Goal: Task Accomplishment & Management: Complete application form

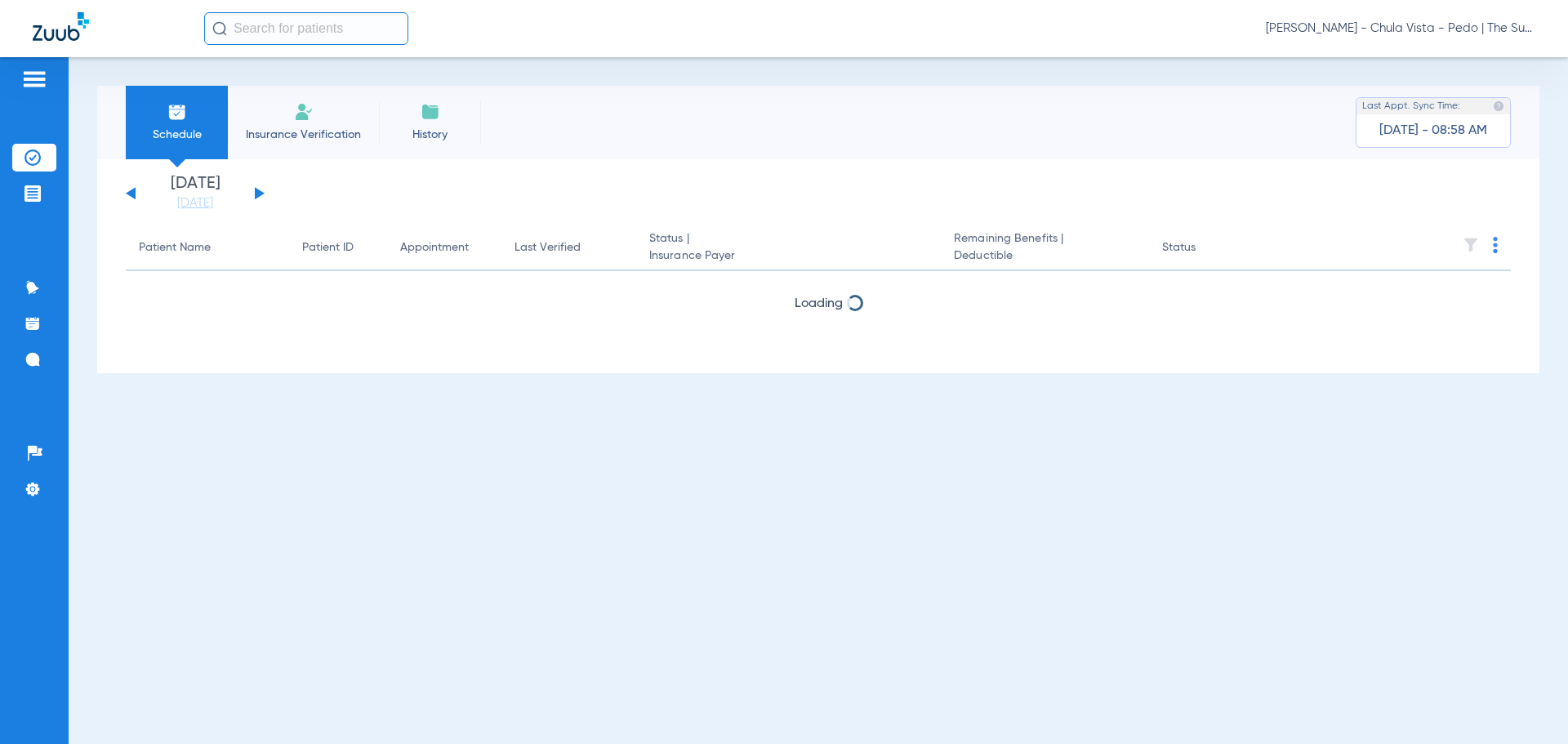
click at [293, 123] on li "Insurance Verification" at bounding box center [304, 122] width 151 height 74
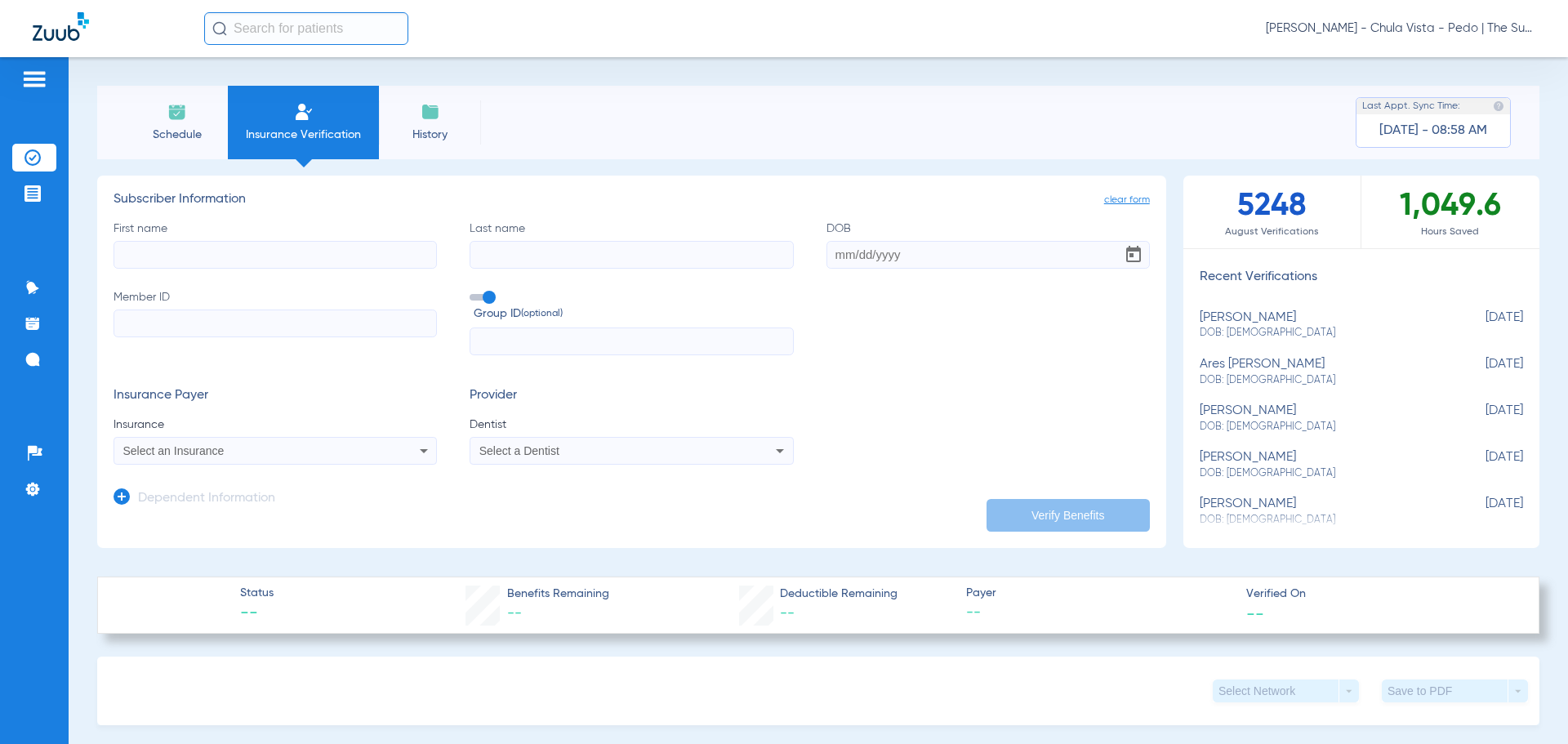
click at [189, 250] on input "First name" at bounding box center [275, 255] width 323 height 28
drag, startPoint x: 188, startPoint y: 249, endPoint x: 98, endPoint y: 251, distance: 90.0
click at [98, 251] on app-manual-verification-form "clear form Subscriber Information First name [PERSON_NAME] Last name DOB Member…" at bounding box center [632, 361] width 1069 height 372
type input "R"
type input "KARINA"
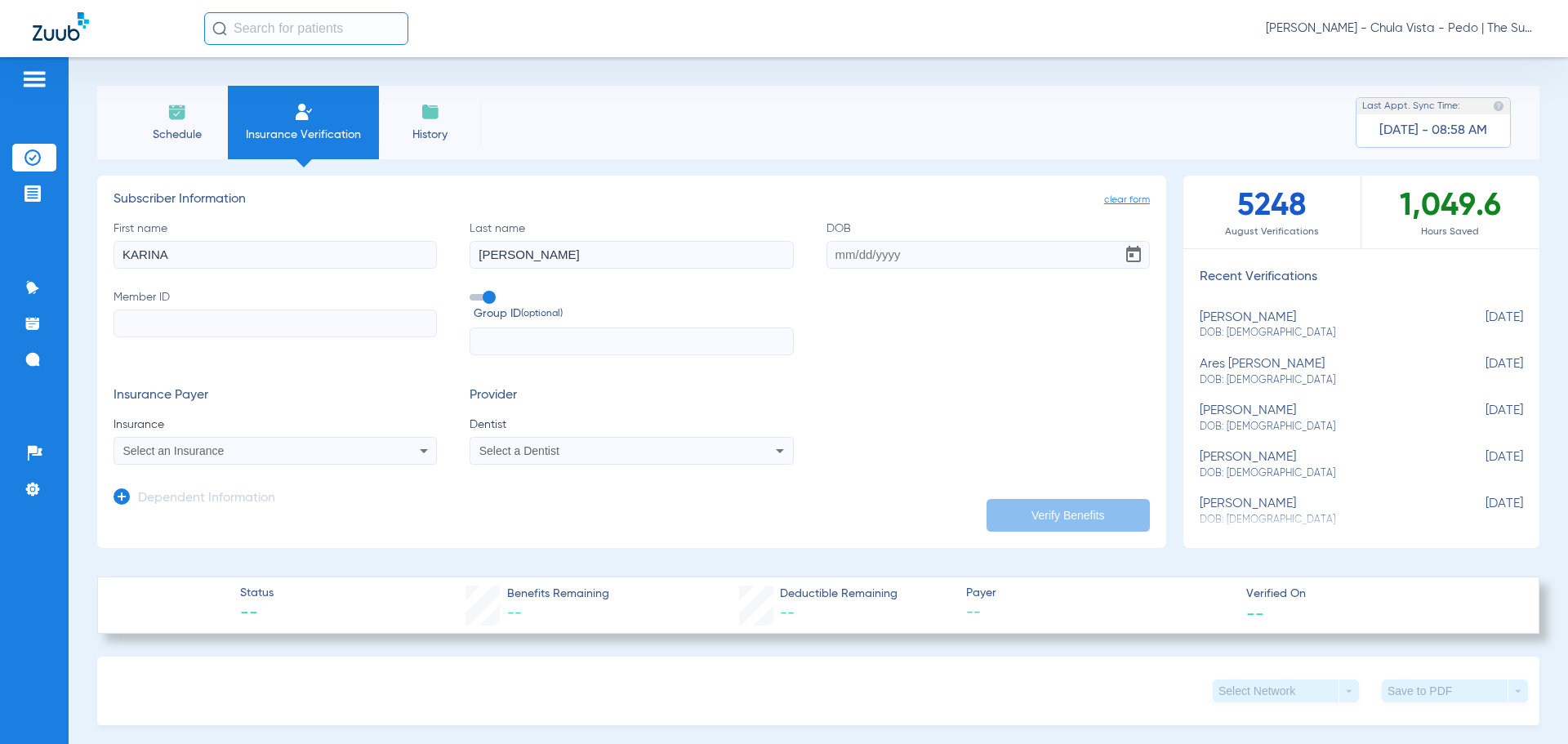
type input "[PERSON_NAME]"
click at [852, 255] on input "DOB" at bounding box center [988, 255] width 323 height 28
drag, startPoint x: 108, startPoint y: 257, endPoint x: 84, endPoint y: 255, distance: 24.1
click at [84, 255] on div "Schedule Insurance Verification History Last Appt. Sync Time: [DATE] - 08:58 AM…" at bounding box center [818, 400] width 1499 height 687
type input "KAMILA"
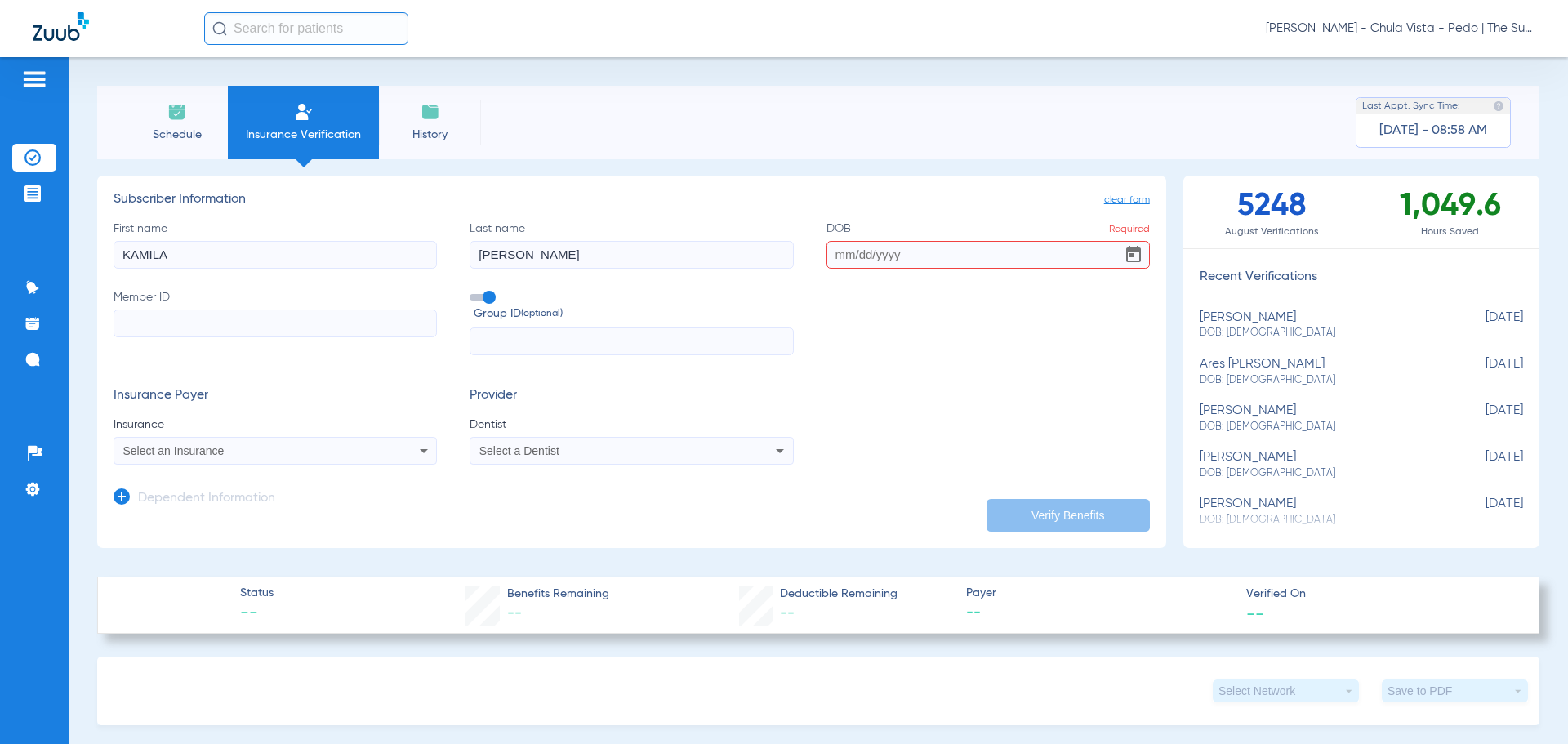
click at [830, 253] on input "DOB Required" at bounding box center [988, 255] width 323 height 28
type input "[DATE]"
click at [124, 323] on input "Member ID" at bounding box center [275, 323] width 323 height 28
paste input "01187144700"
type input "01187144700"
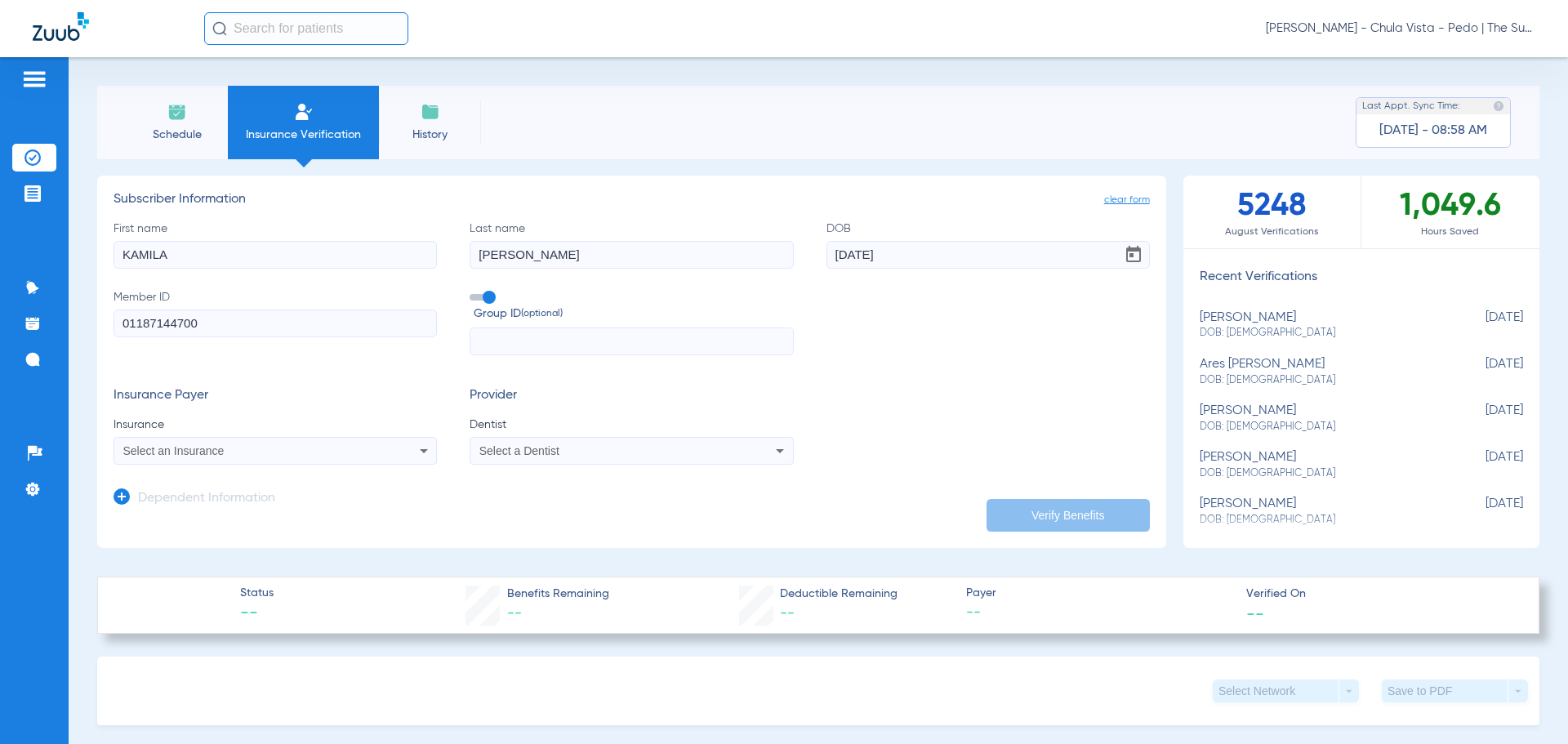
click at [489, 334] on input "text" at bounding box center [630, 341] width 323 height 28
click at [143, 446] on span "Select an Insurance" at bounding box center [173, 450] width 101 height 13
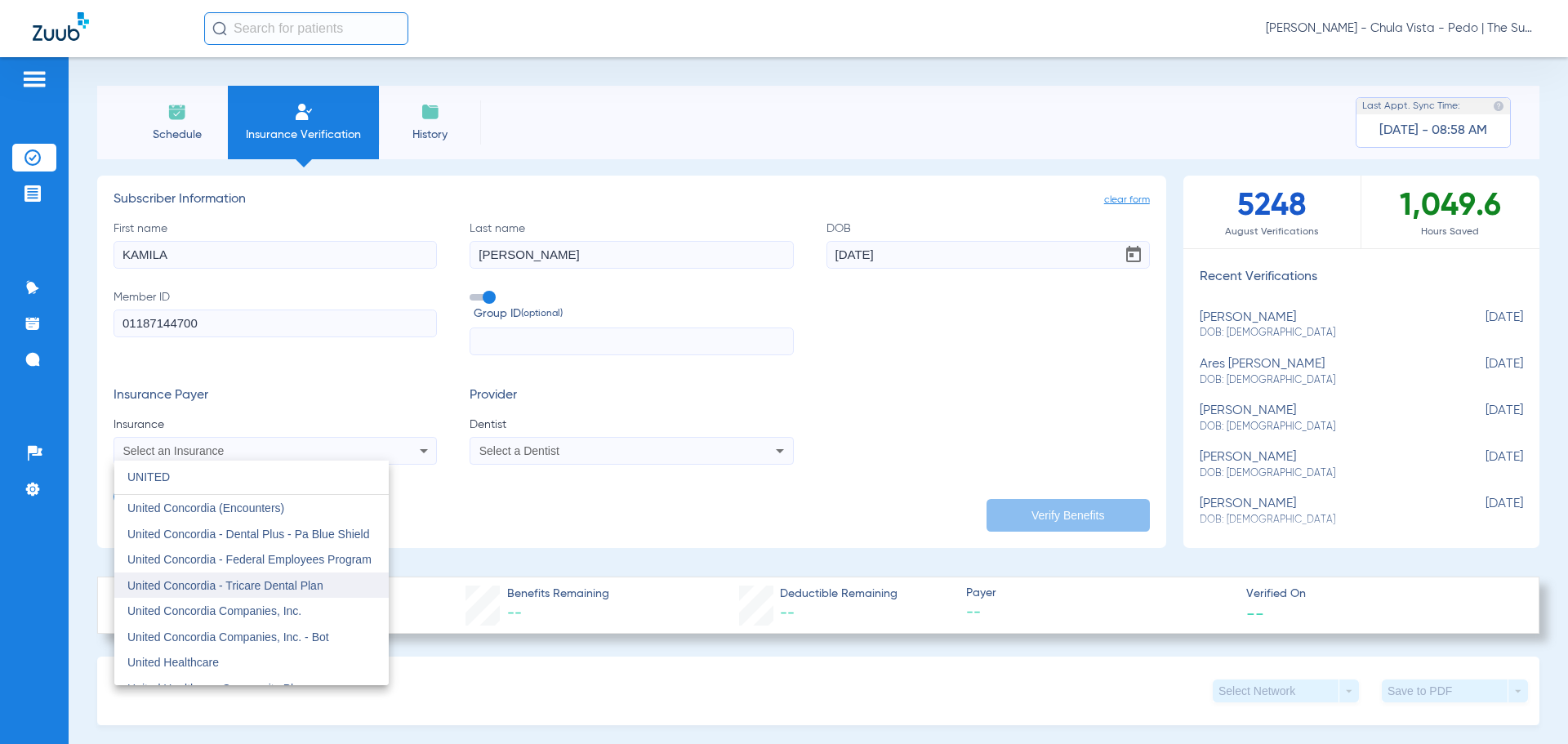
type input "UNITED"
click at [269, 585] on span "United Concordia - Tricare Dental Plan" at bounding box center [225, 585] width 196 height 13
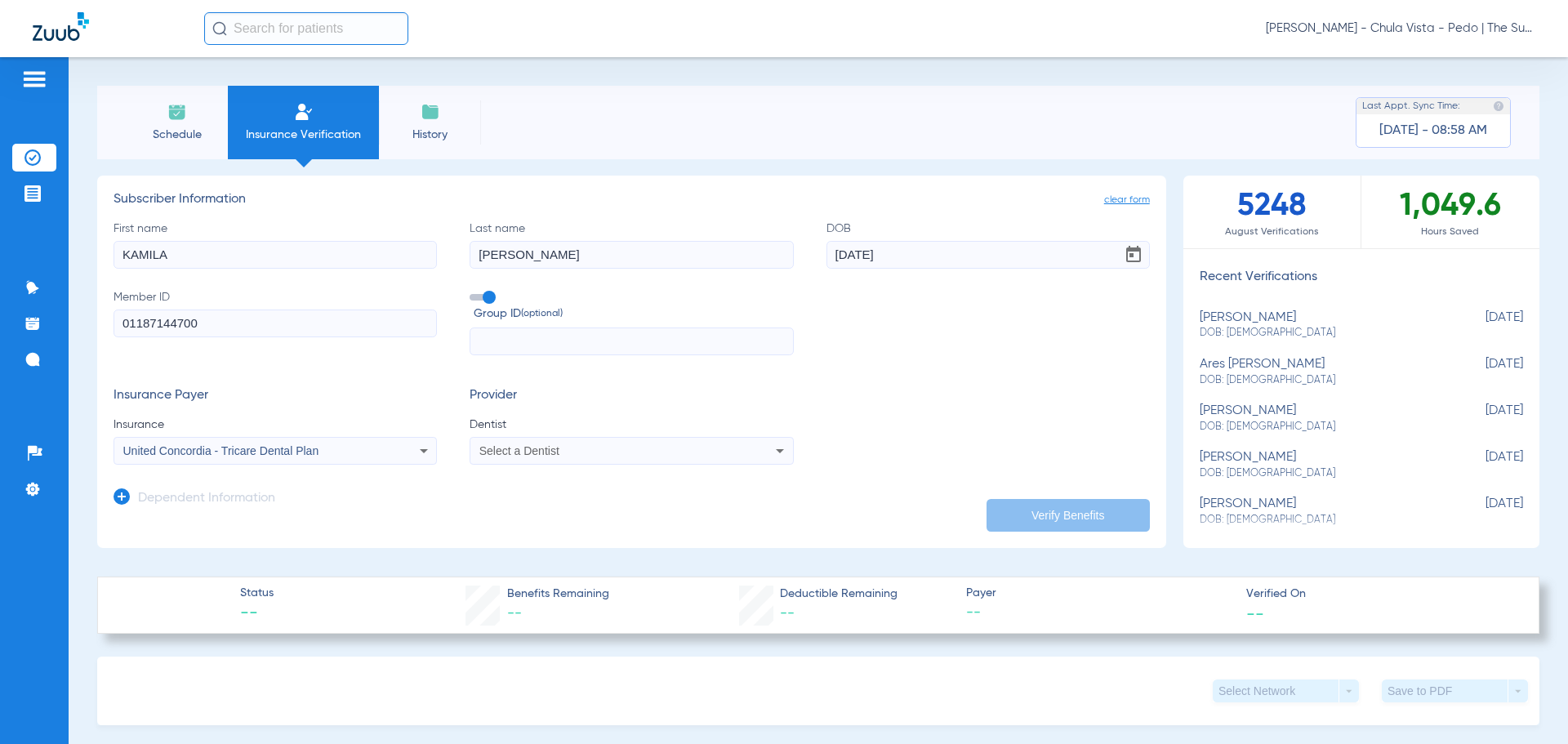
click at [513, 450] on span "Select a Dentist" at bounding box center [519, 450] width 80 height 13
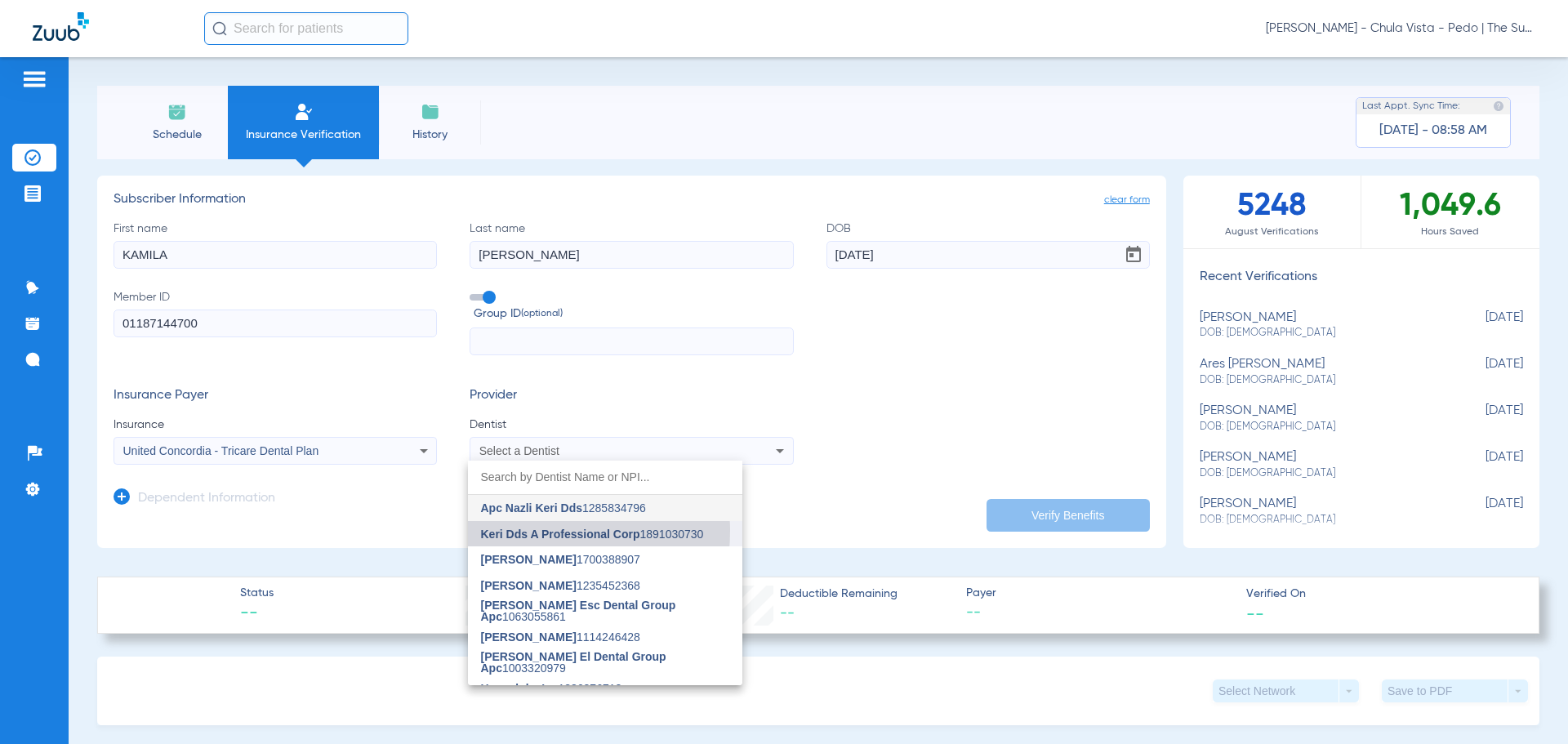
click at [516, 531] on span "Keri Dds A Professional Corp" at bounding box center [561, 534] width 160 height 13
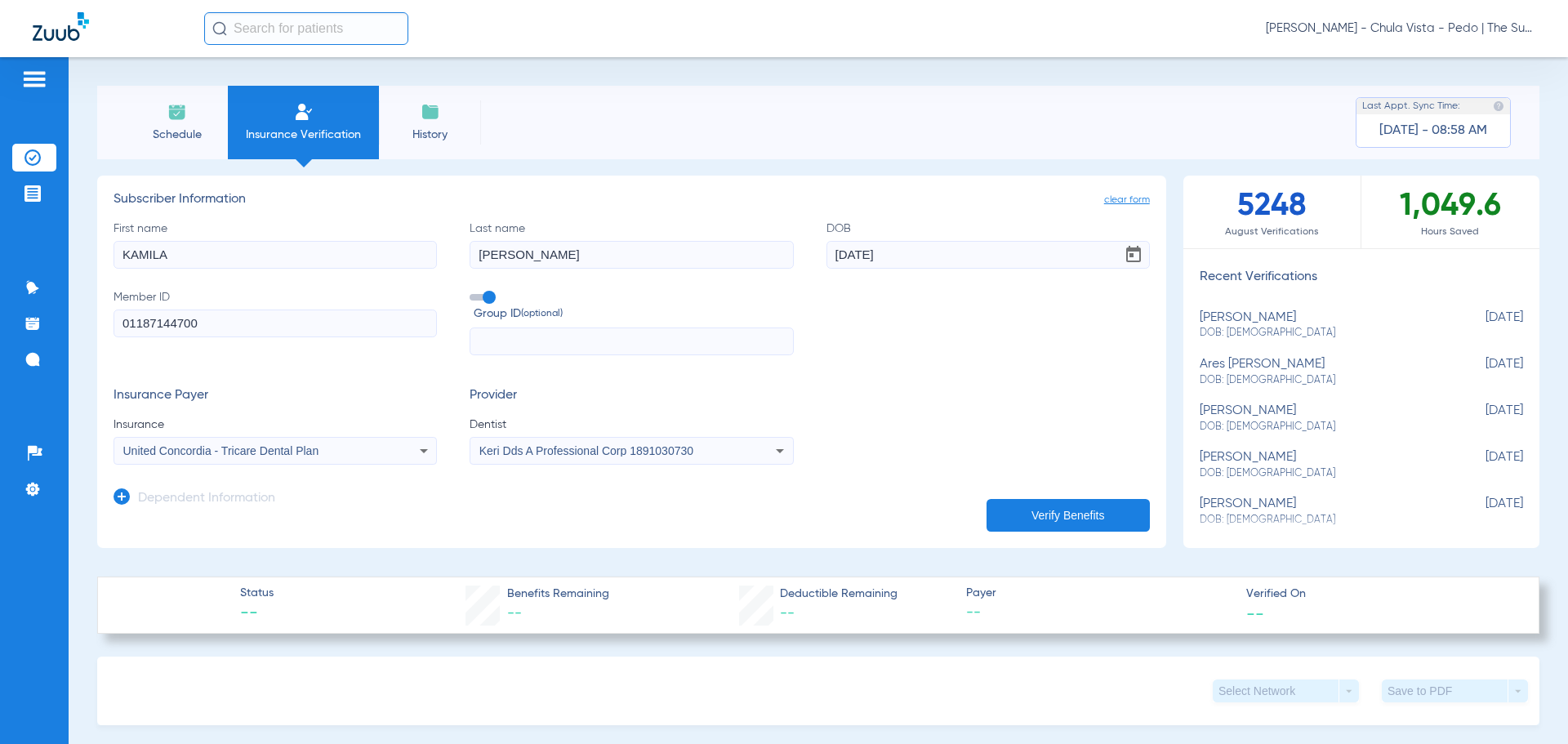
click at [1072, 510] on button "Verify Benefits" at bounding box center [1068, 515] width 164 height 33
type input "[PERSON_NAME]"
